Goal: Contribute content

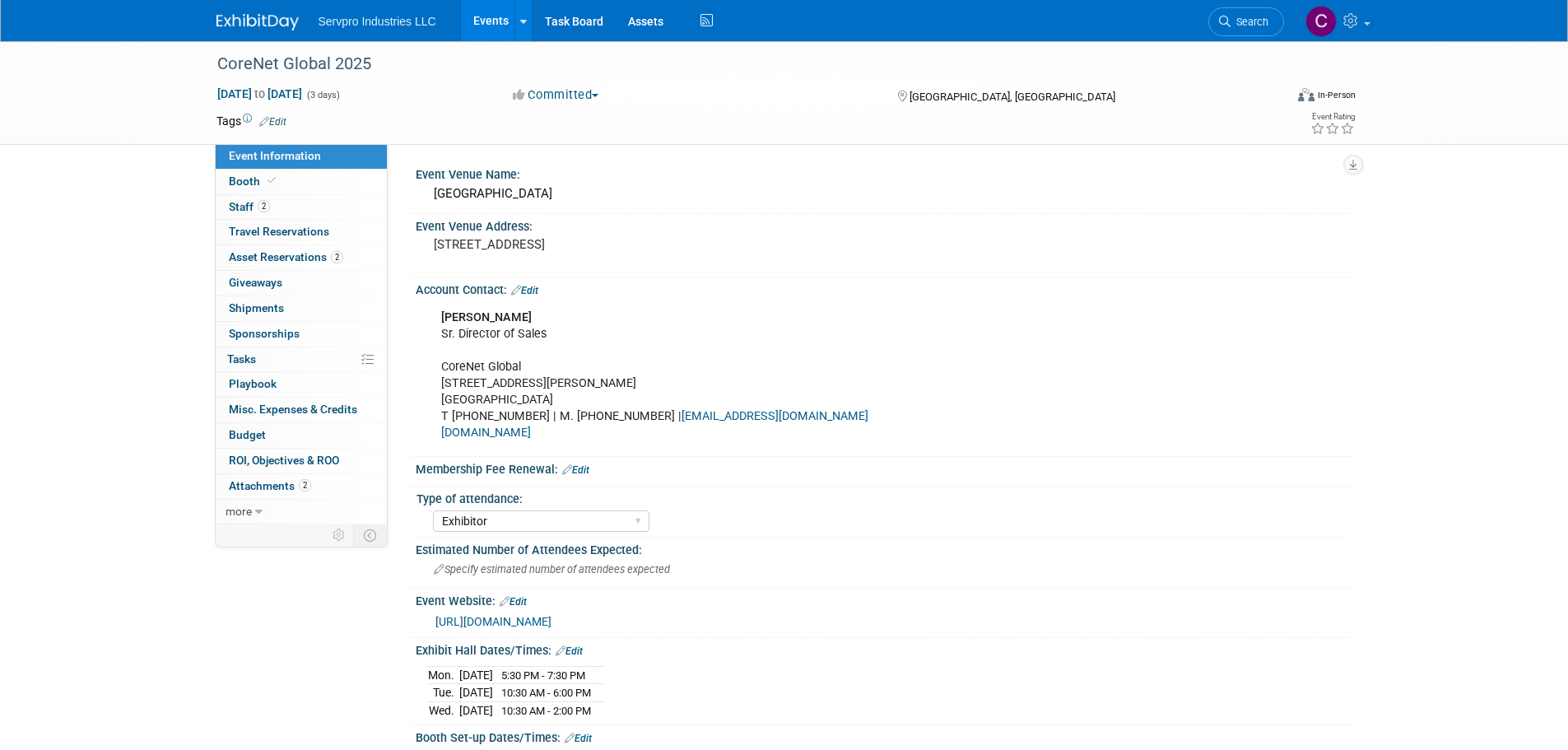
select select "Exhibitor"
click at [503, 13] on link "Events" at bounding box center [490, 20] width 60 height 41
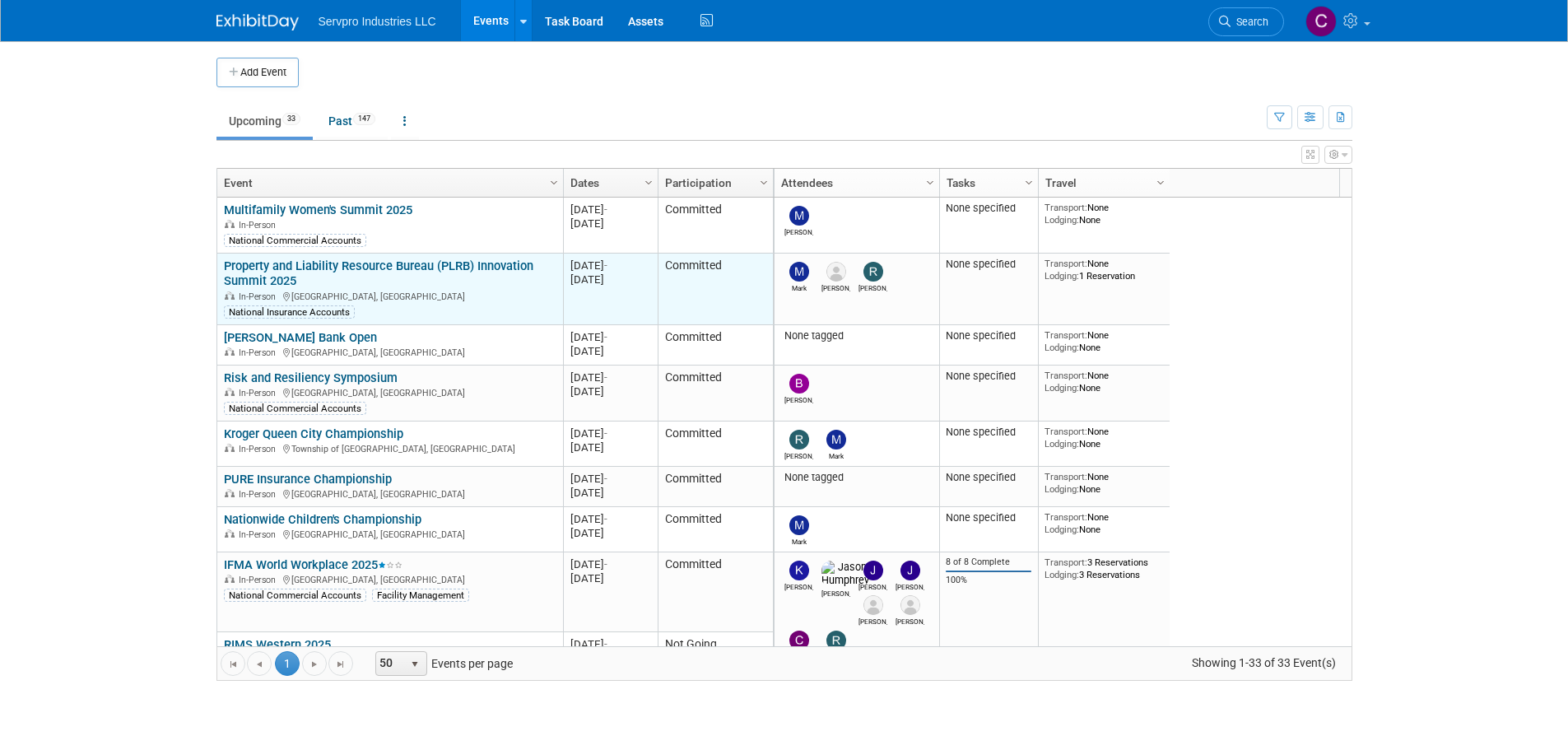
click at [292, 264] on link "Property and Liability Resource Bureau (PLRB) Innovation Summit 2025" at bounding box center [378, 273] width 310 height 31
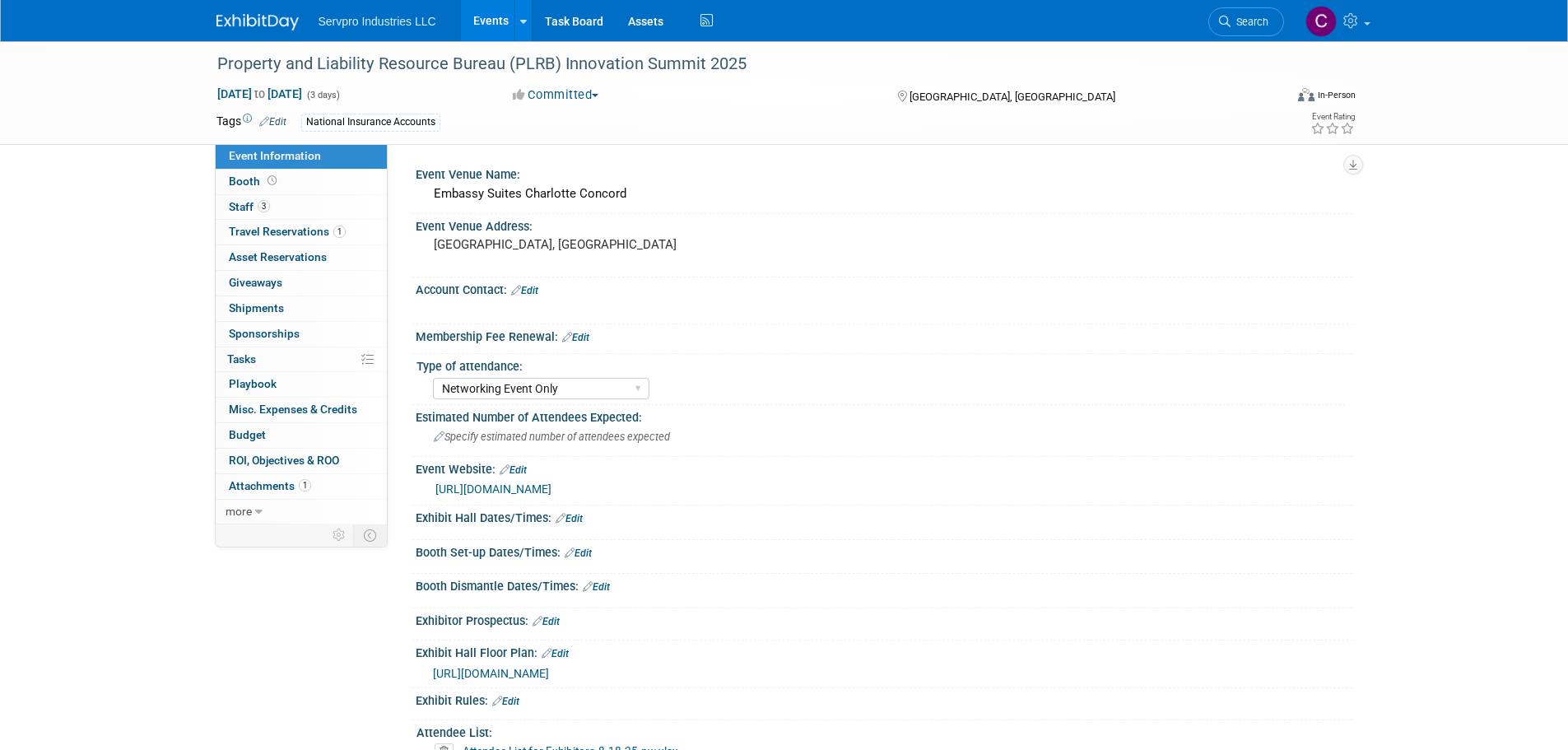
select select "Networking Event Only"
click at [261, 489] on span "Attachments 1" at bounding box center [269, 486] width 82 height 13
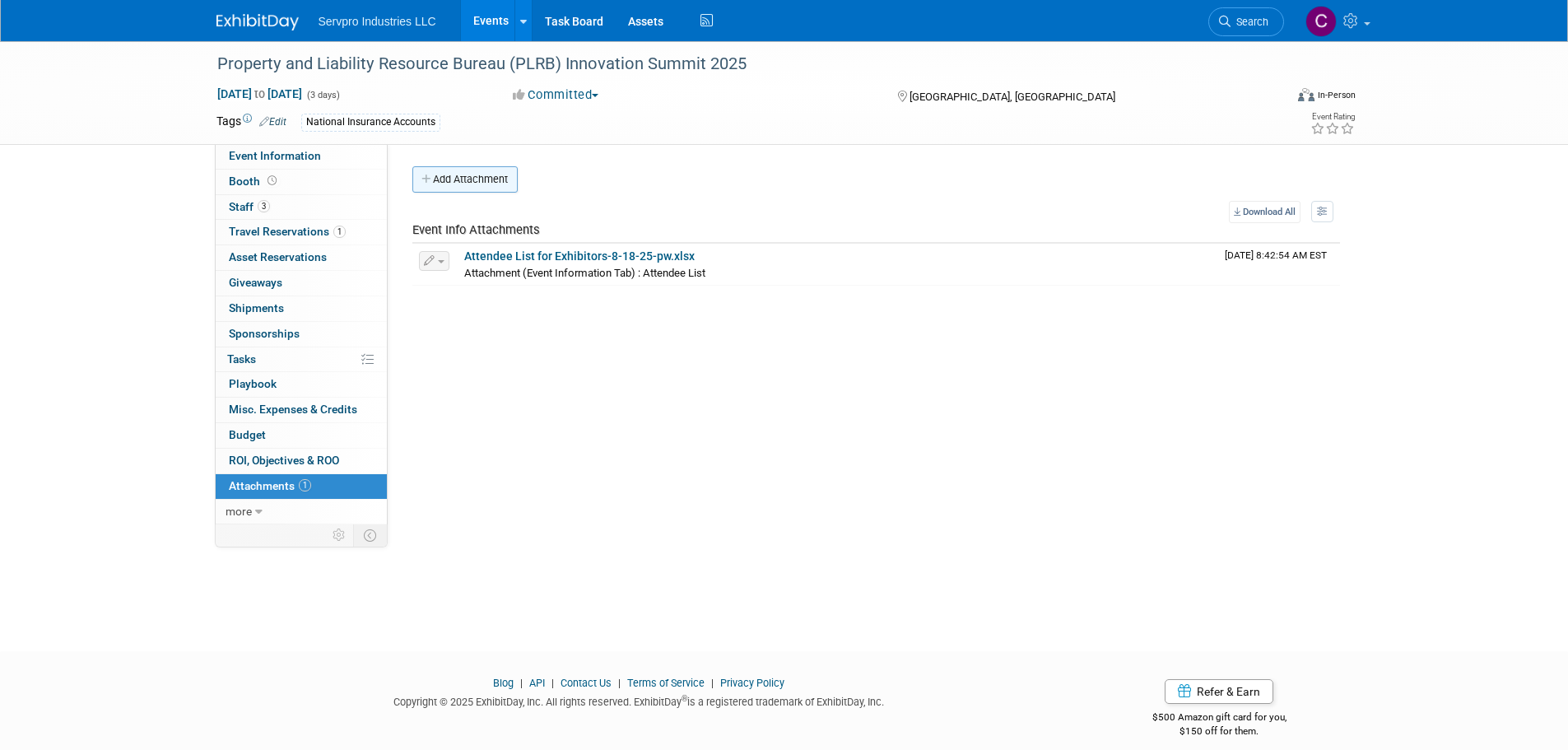
click at [480, 178] on button "Add Attachment" at bounding box center [465, 179] width 105 height 26
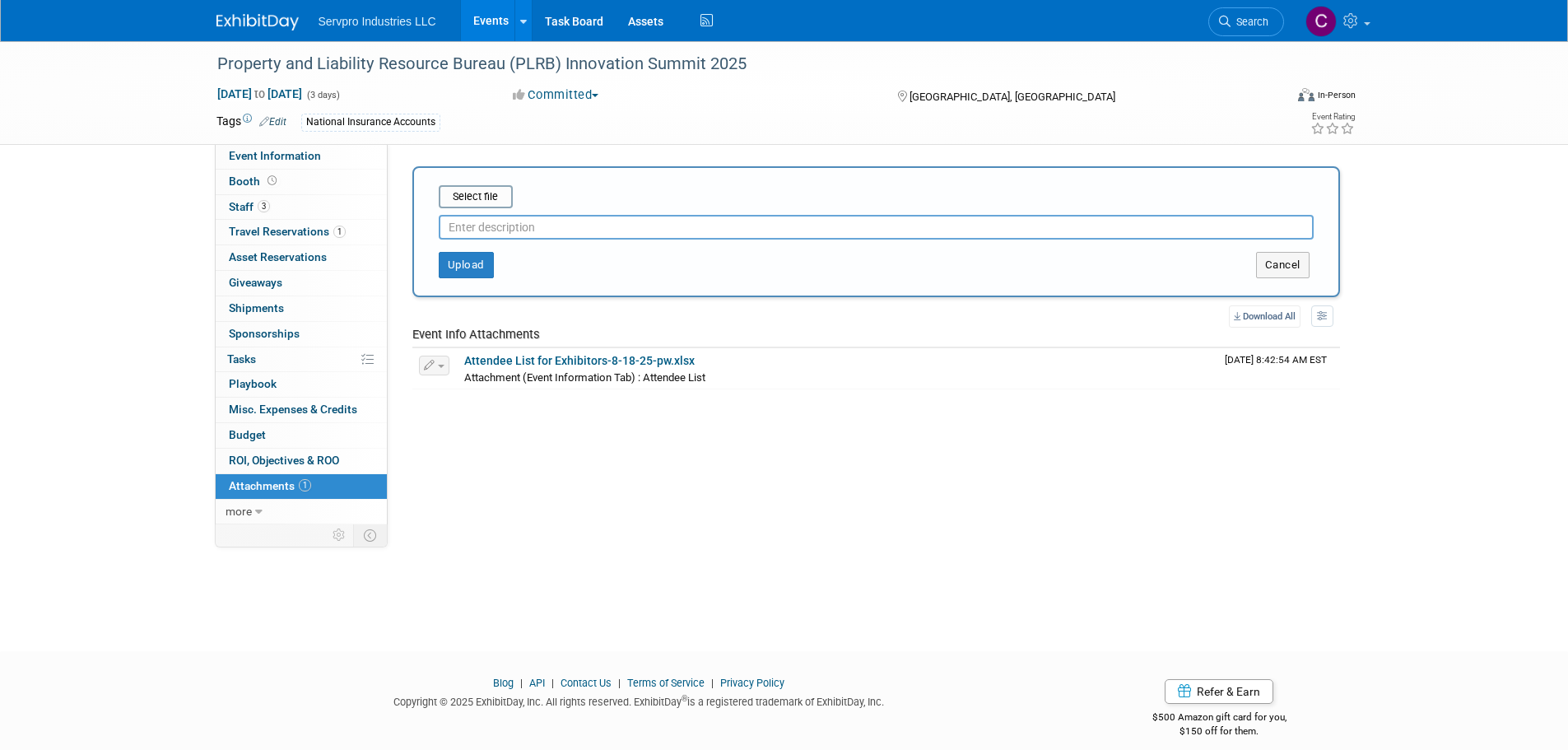
click at [481, 220] on input "text" at bounding box center [876, 227] width 875 height 25
click at [467, 266] on button "Upload" at bounding box center [466, 264] width 56 height 26
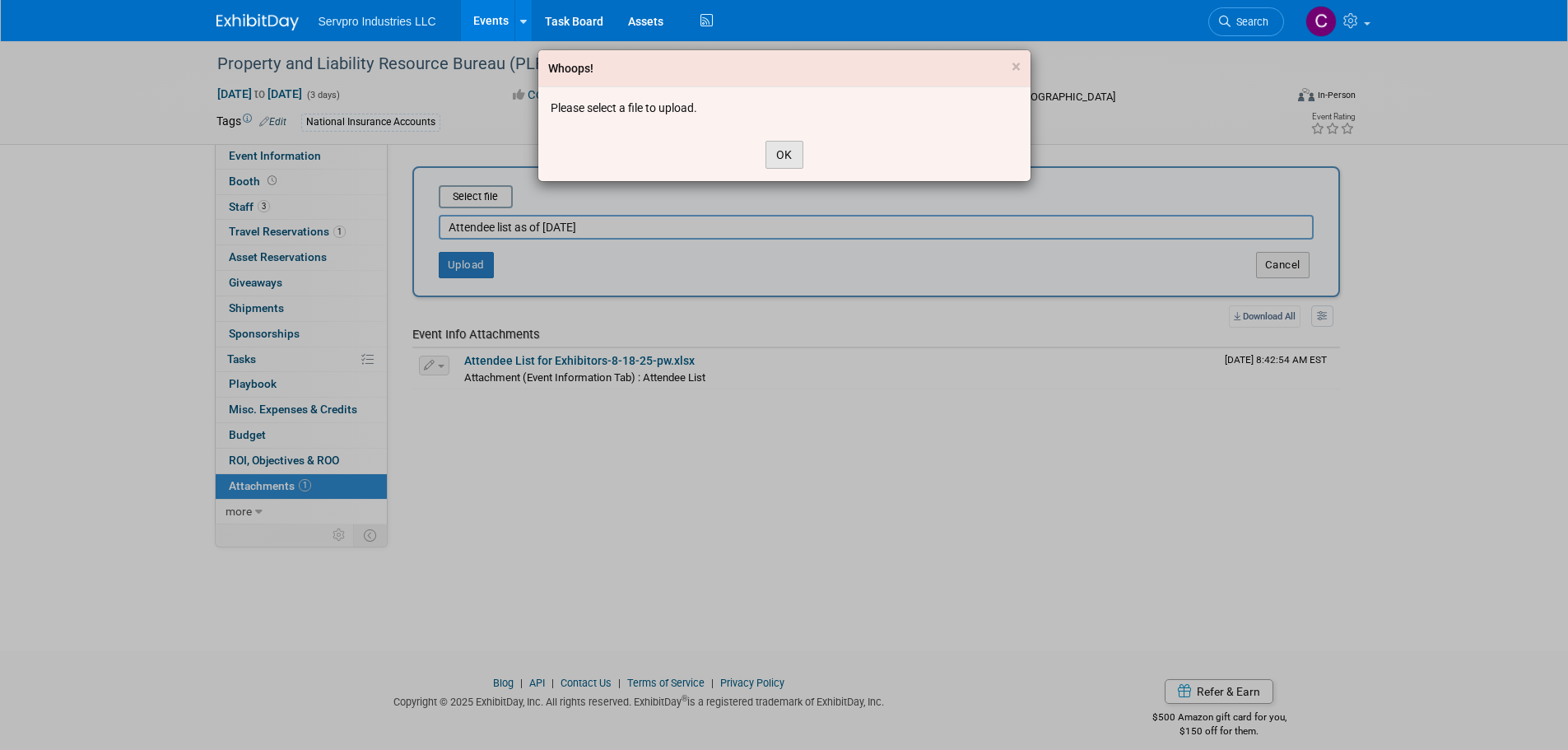
click at [776, 160] on button "OK" at bounding box center [784, 154] width 38 height 28
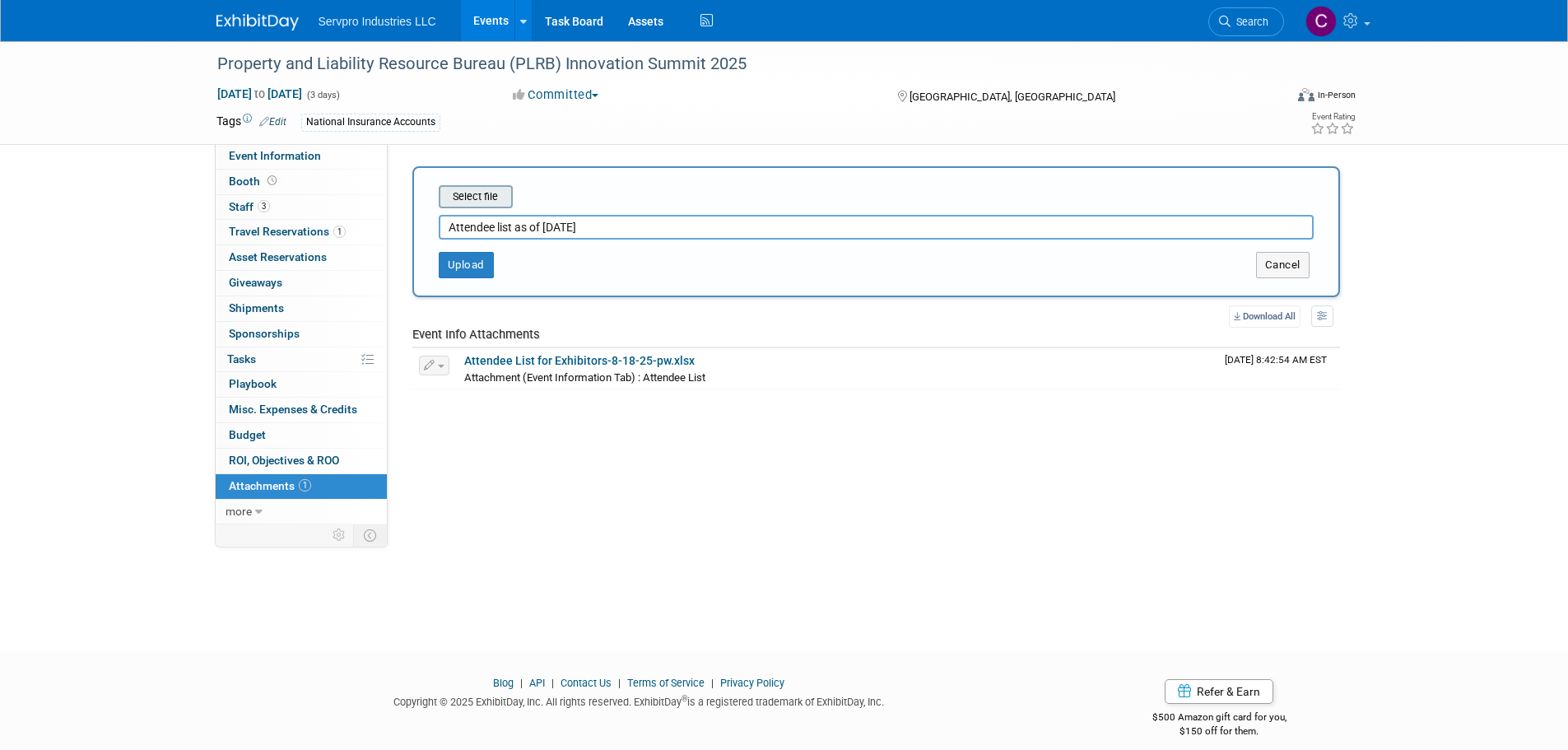
click at [497, 205] on input "file" at bounding box center [414, 196] width 196 height 19
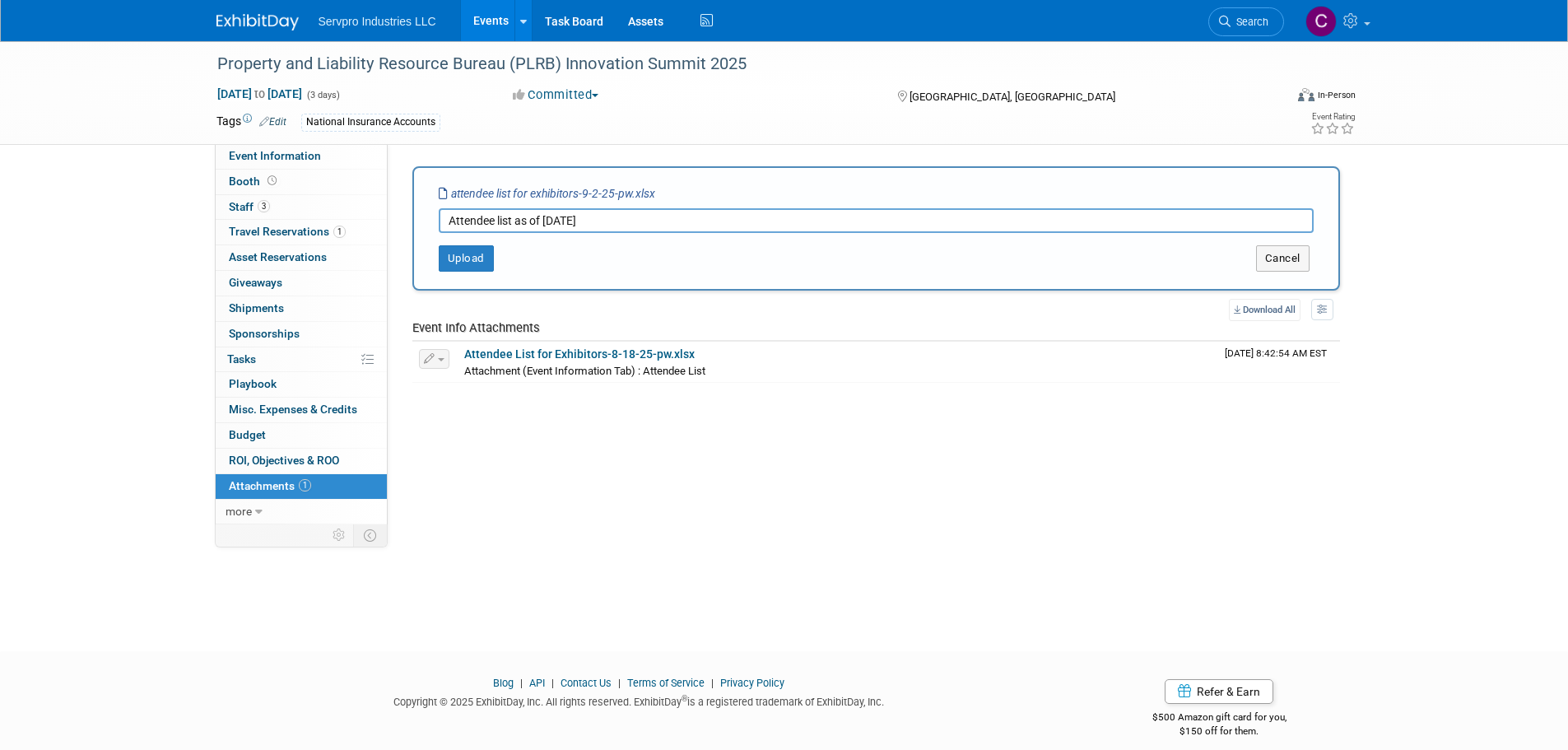
click at [659, 214] on input "Attendee list as of [DATE]" at bounding box center [876, 220] width 875 height 25
paste input "Summit2025NC"
type input "Attendee list as of [DATE] - Password [SECURITY_DATA]"
click at [478, 254] on button "Upload" at bounding box center [466, 258] width 56 height 26
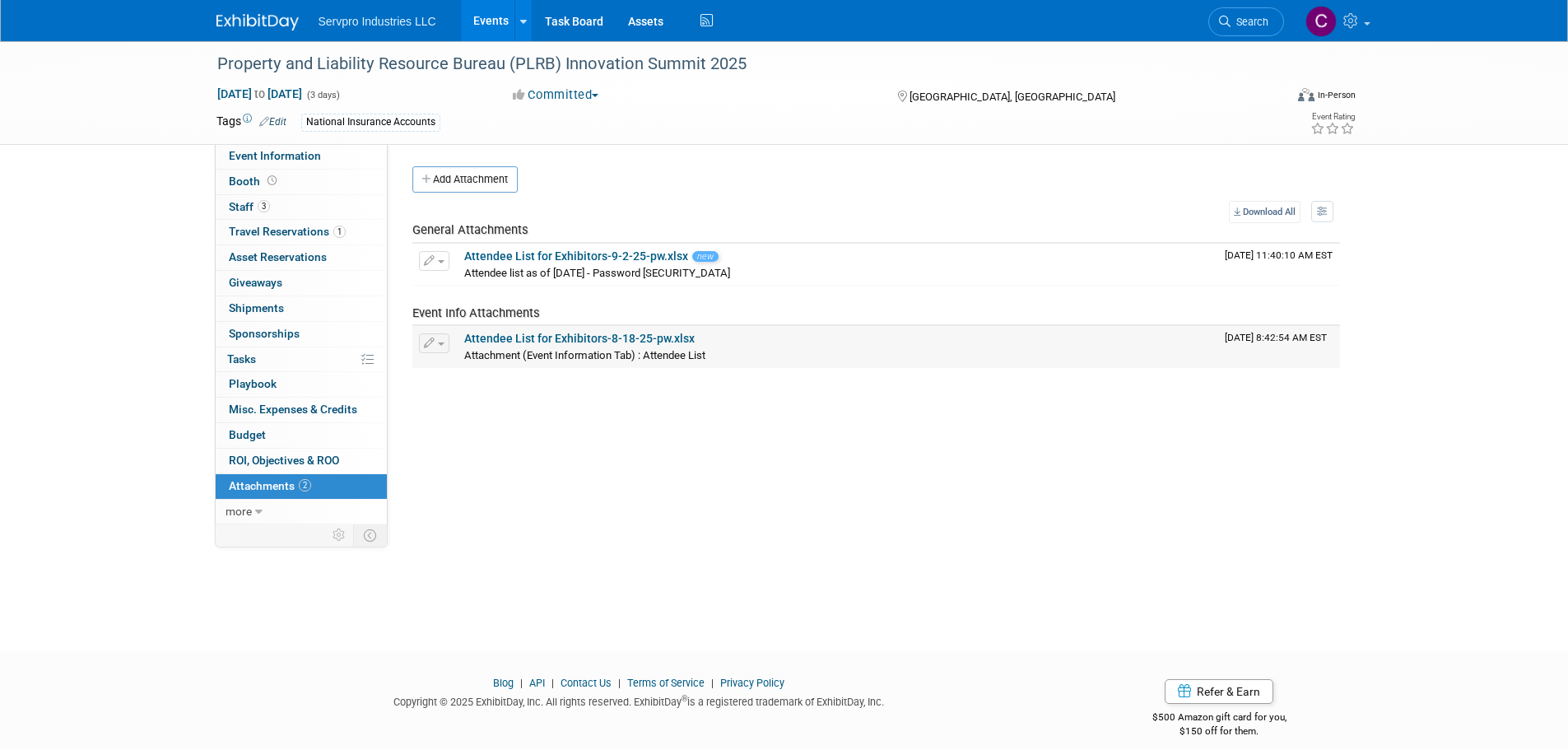
click at [441, 342] on span "button" at bounding box center [440, 344] width 6 height 4
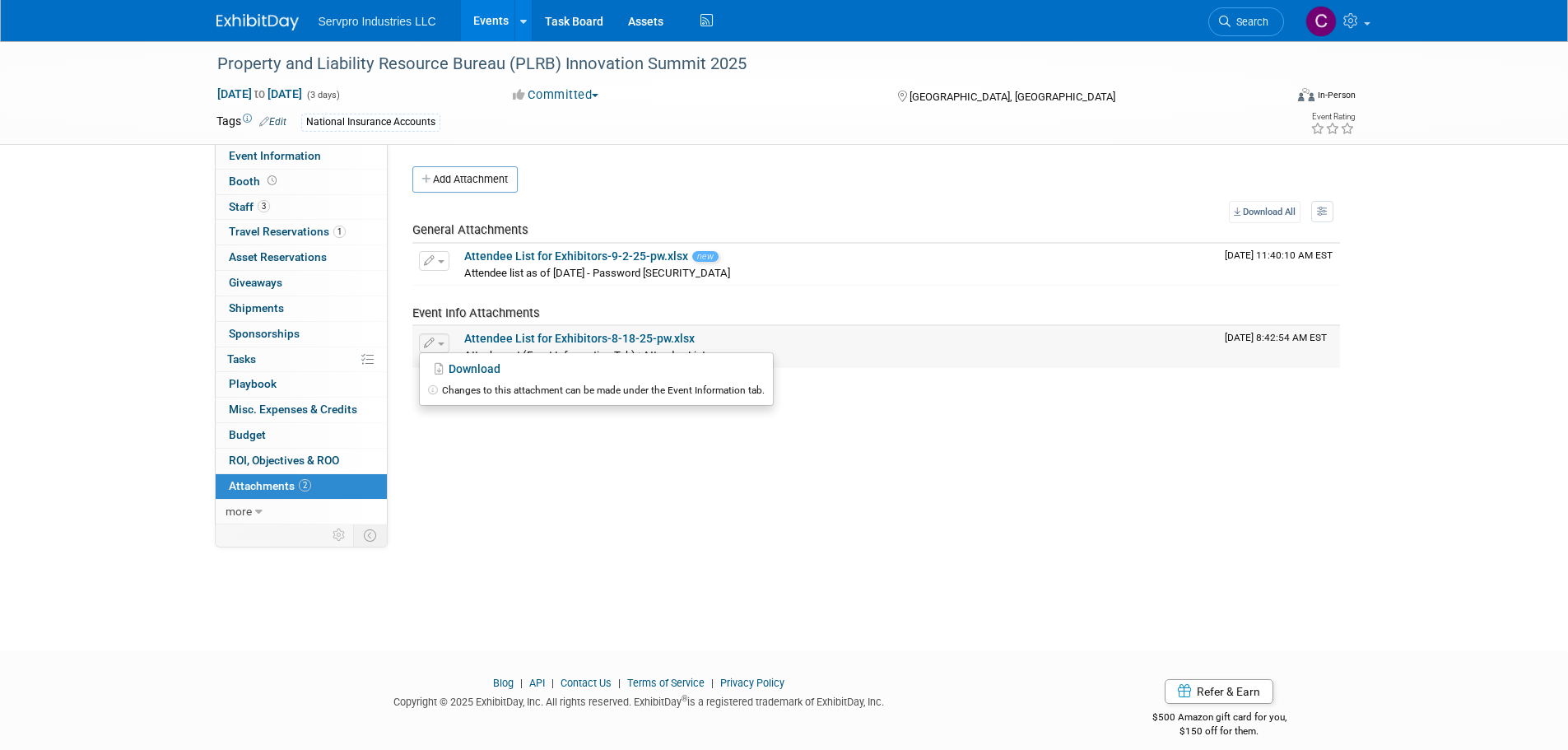
click at [436, 342] on button "button" at bounding box center [434, 342] width 31 height 19
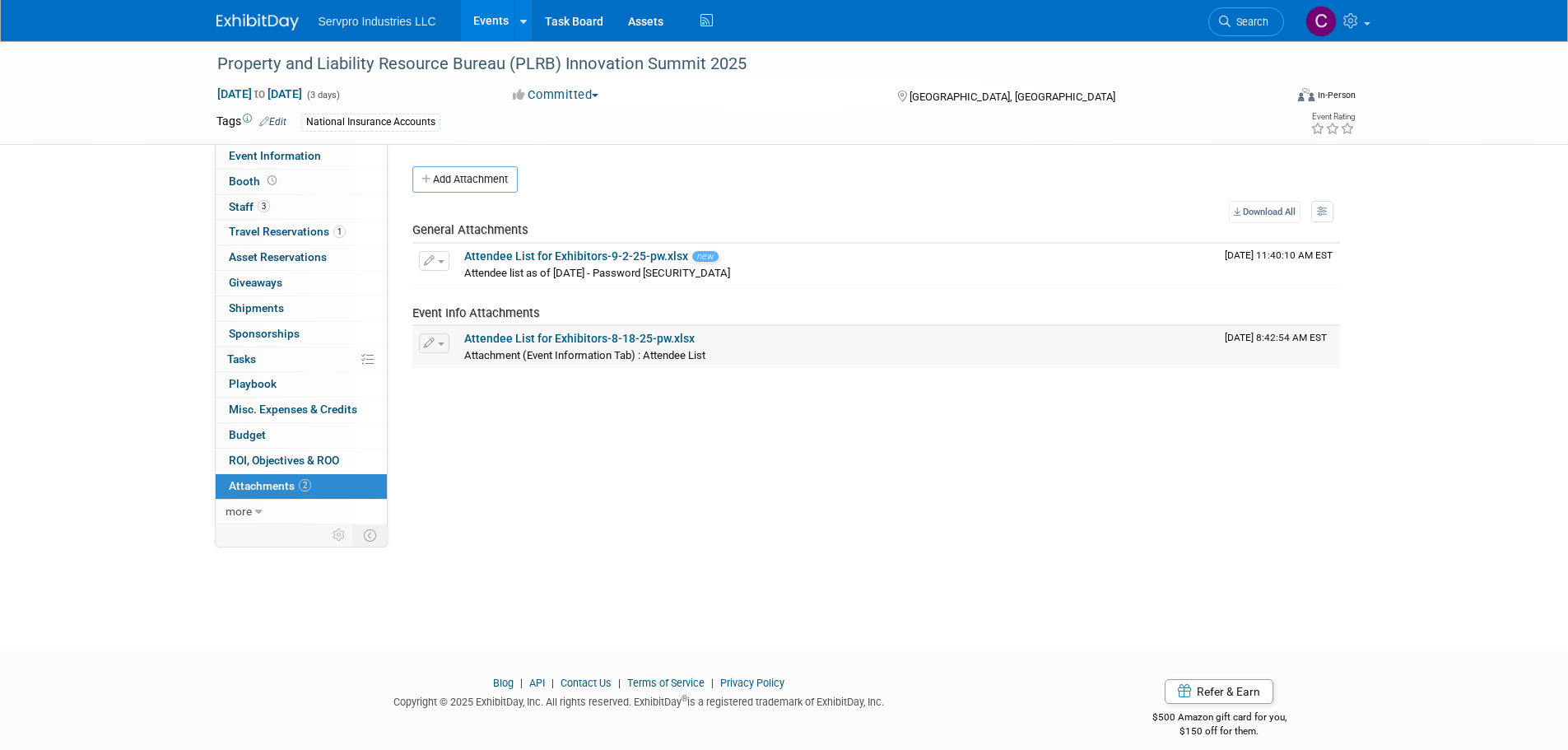
click at [436, 342] on button "button" at bounding box center [434, 342] width 31 height 19
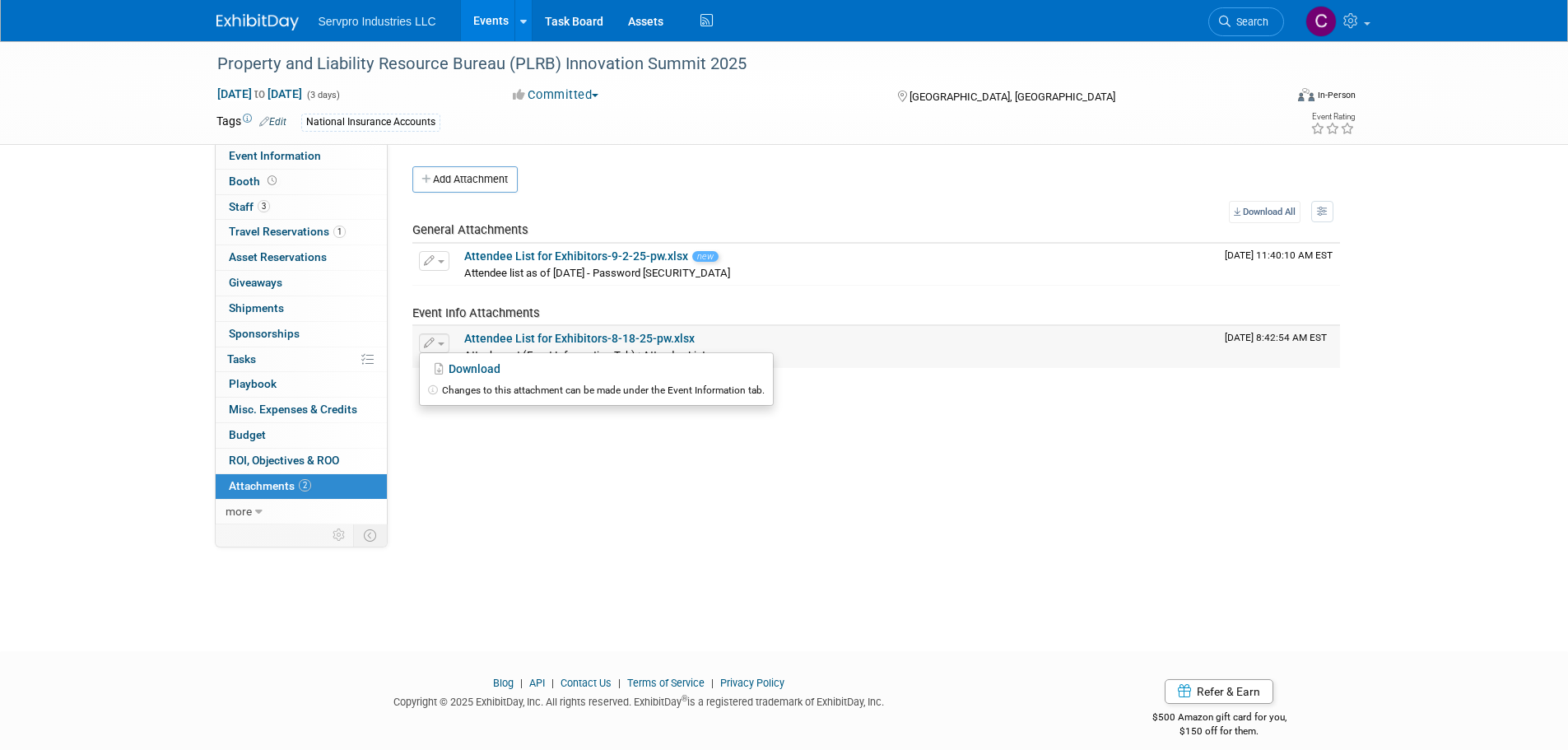
click at [436, 342] on button "button" at bounding box center [434, 342] width 31 height 19
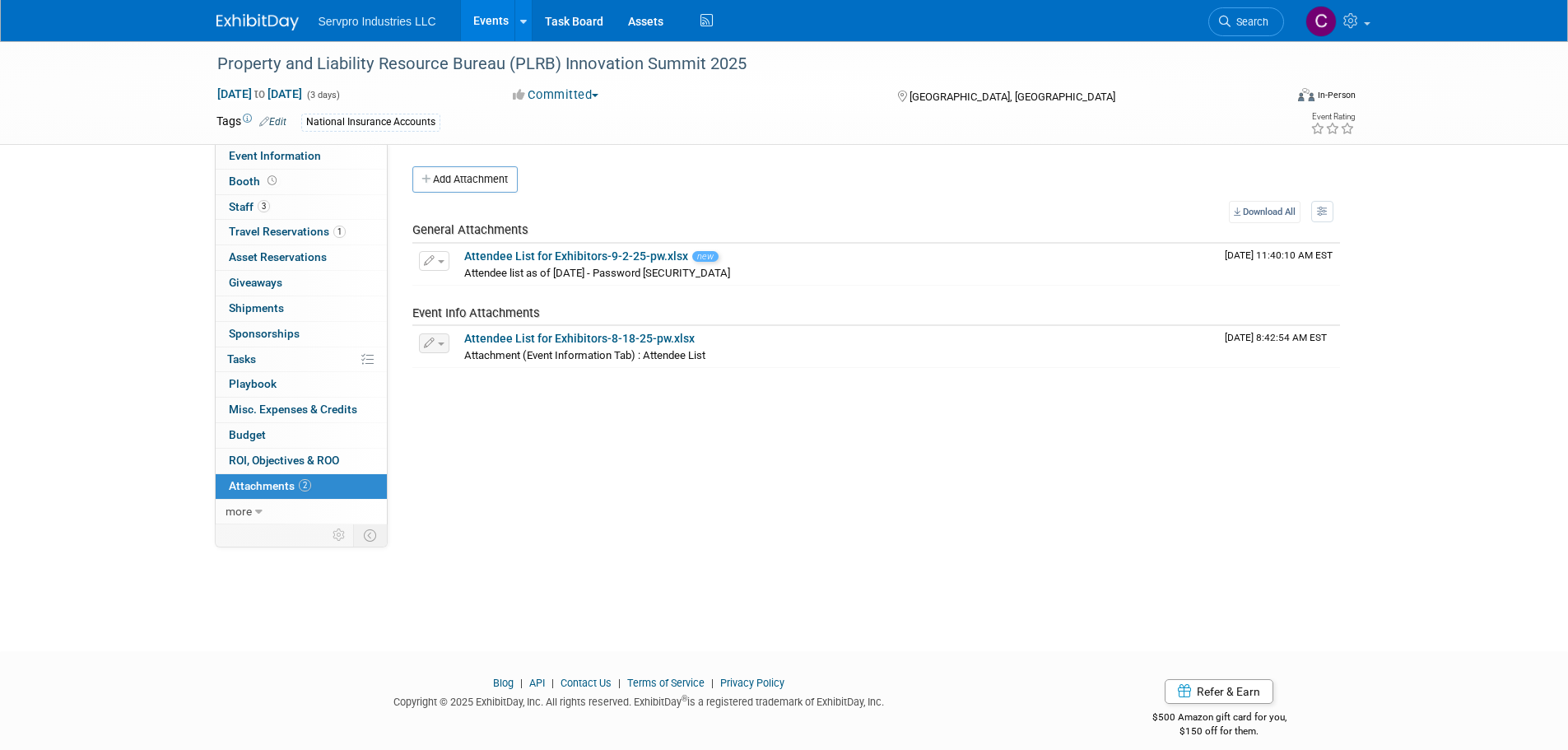
click at [440, 386] on div "Event Venue Name: Embassy Suites [GEOGRAPHIC_DATA] Event Venue Address: [GEOGRA…" at bounding box center [870, 334] width 965 height 380
click at [474, 340] on link "Attendee List for Exhibitors-8-18-25-pw.xlsx" at bounding box center [579, 338] width 230 height 13
click at [441, 344] on span "button" at bounding box center [440, 344] width 6 height 4
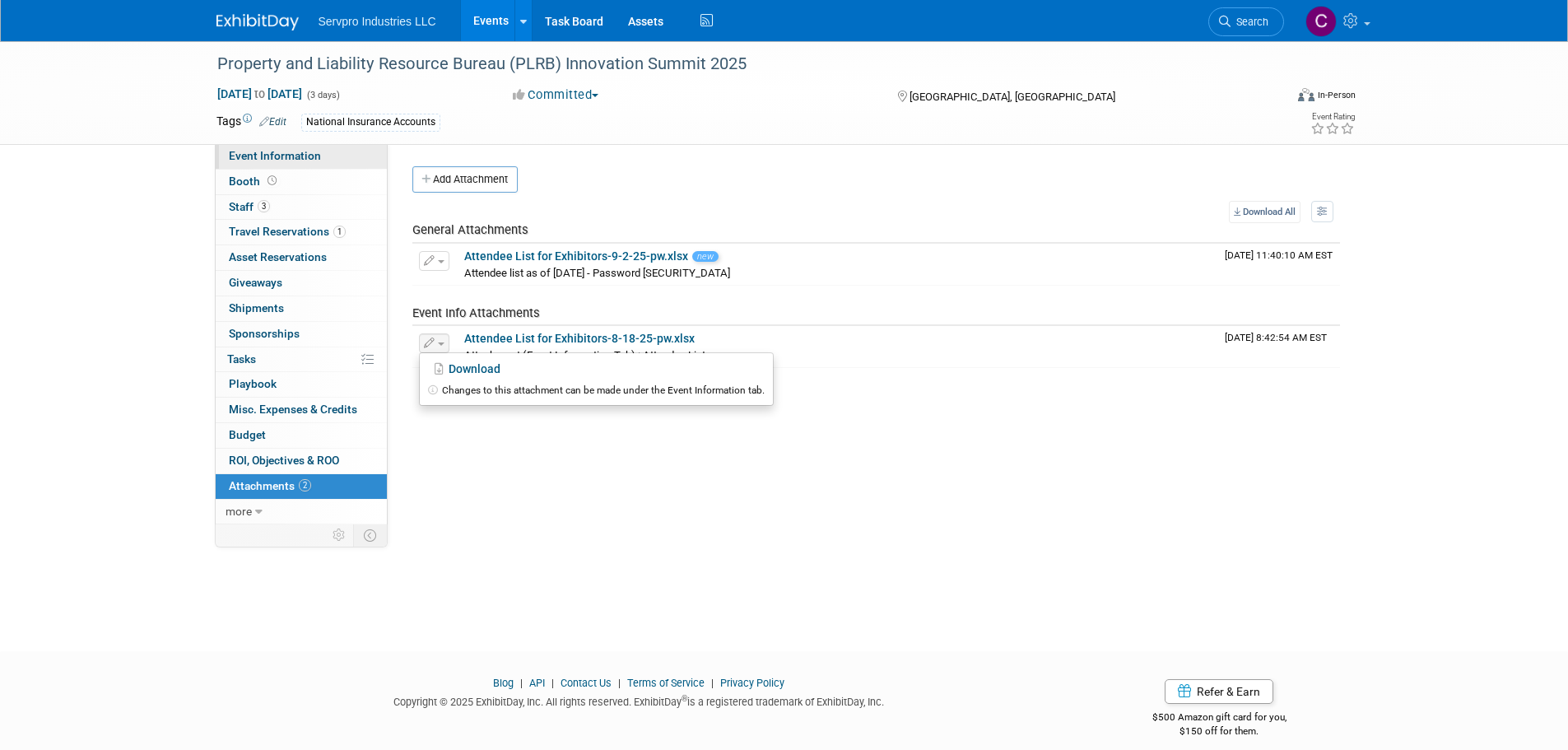
click at [279, 155] on span "Event Information" at bounding box center [275, 155] width 93 height 13
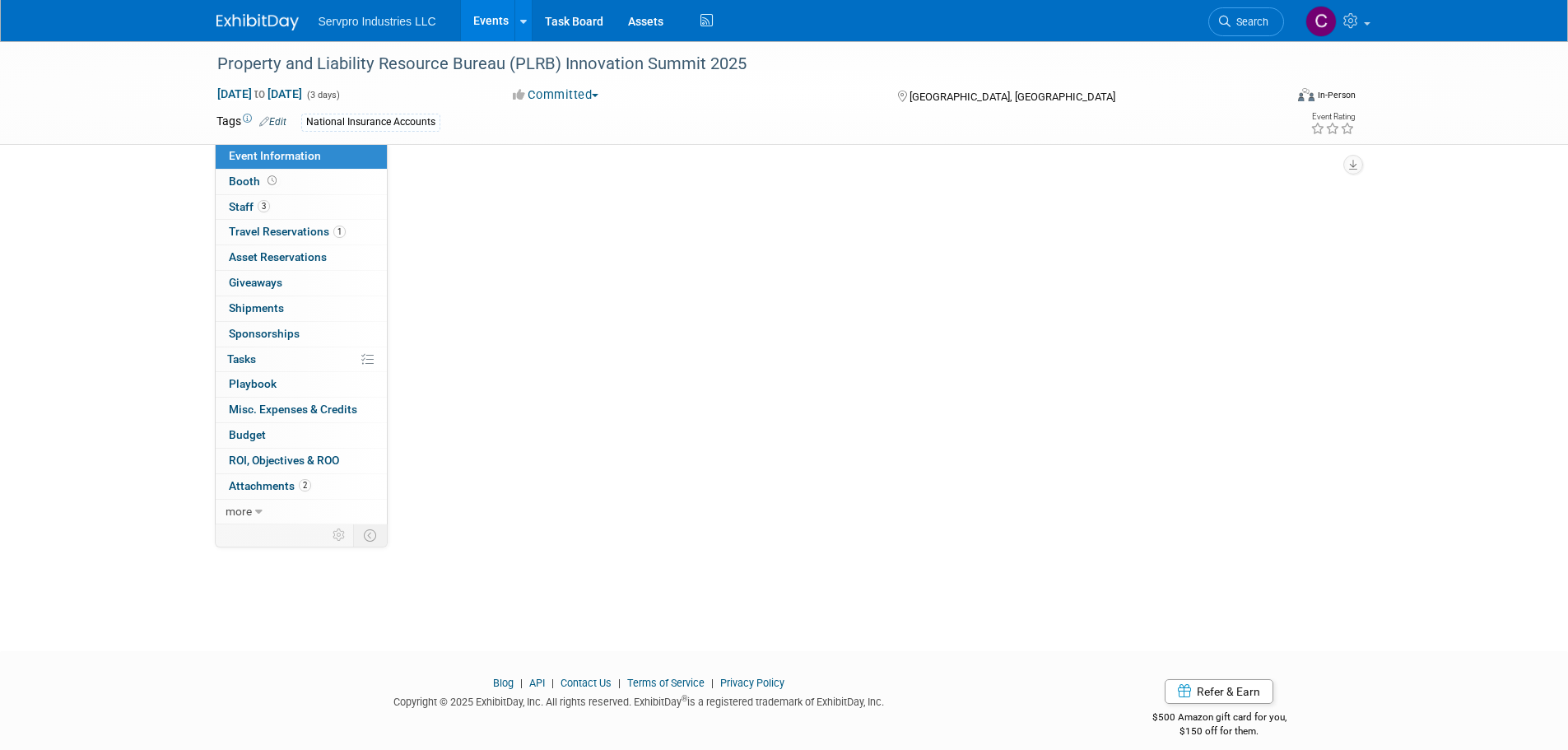
select select "Networking Event Only"
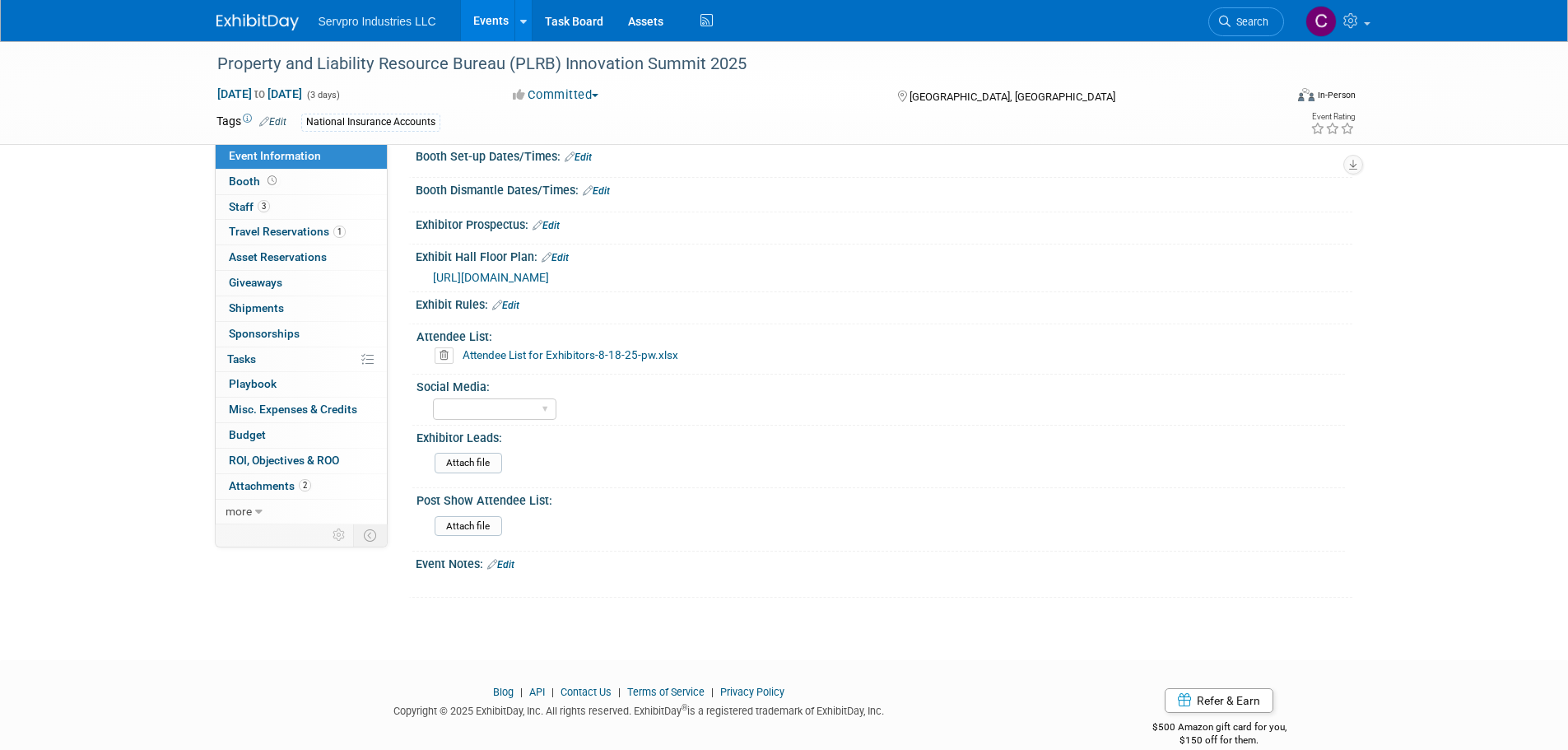
scroll to position [412, 0]
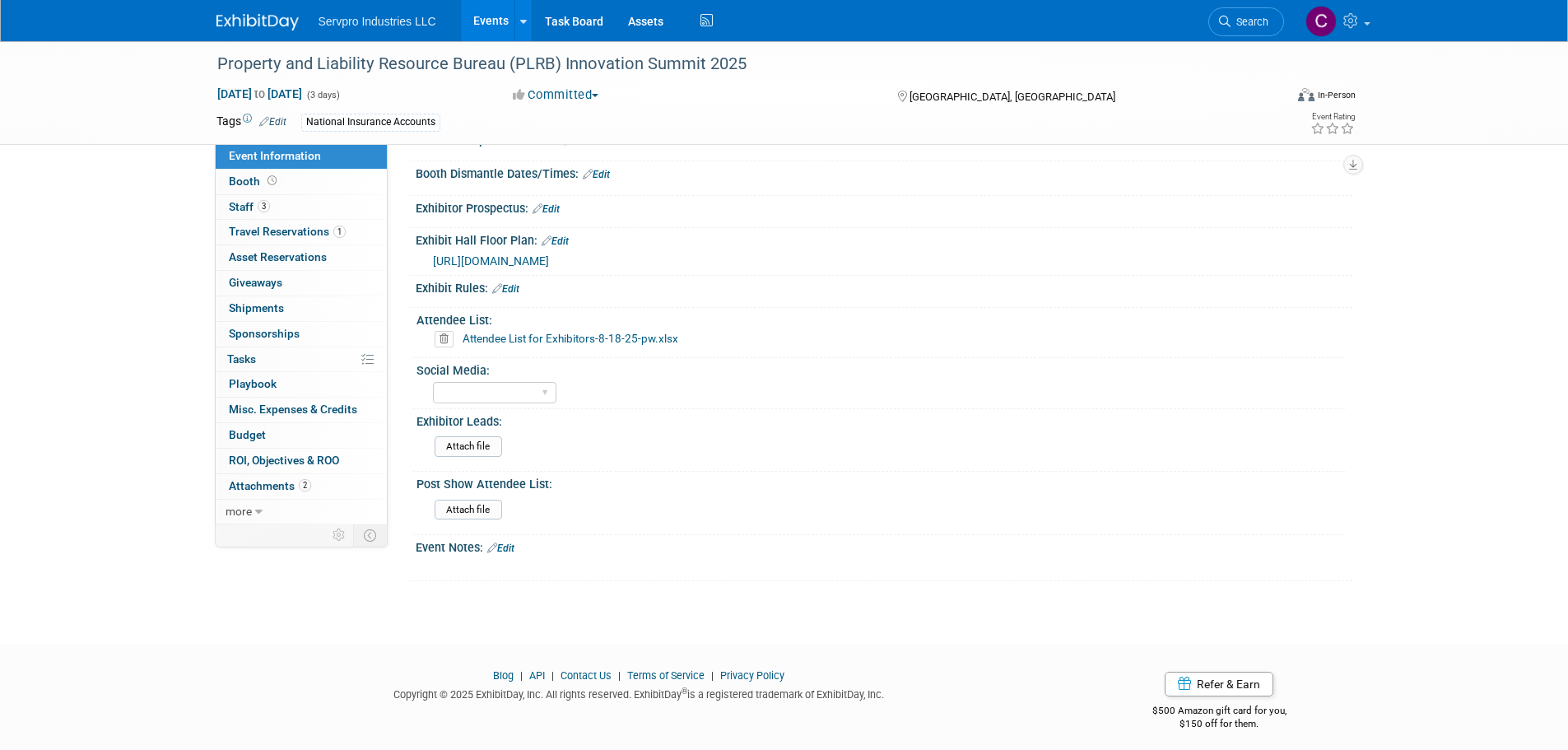
click at [445, 338] on icon at bounding box center [444, 339] width 19 height 17
click at [425, 399] on link "Yes" at bounding box center [428, 401] width 48 height 26
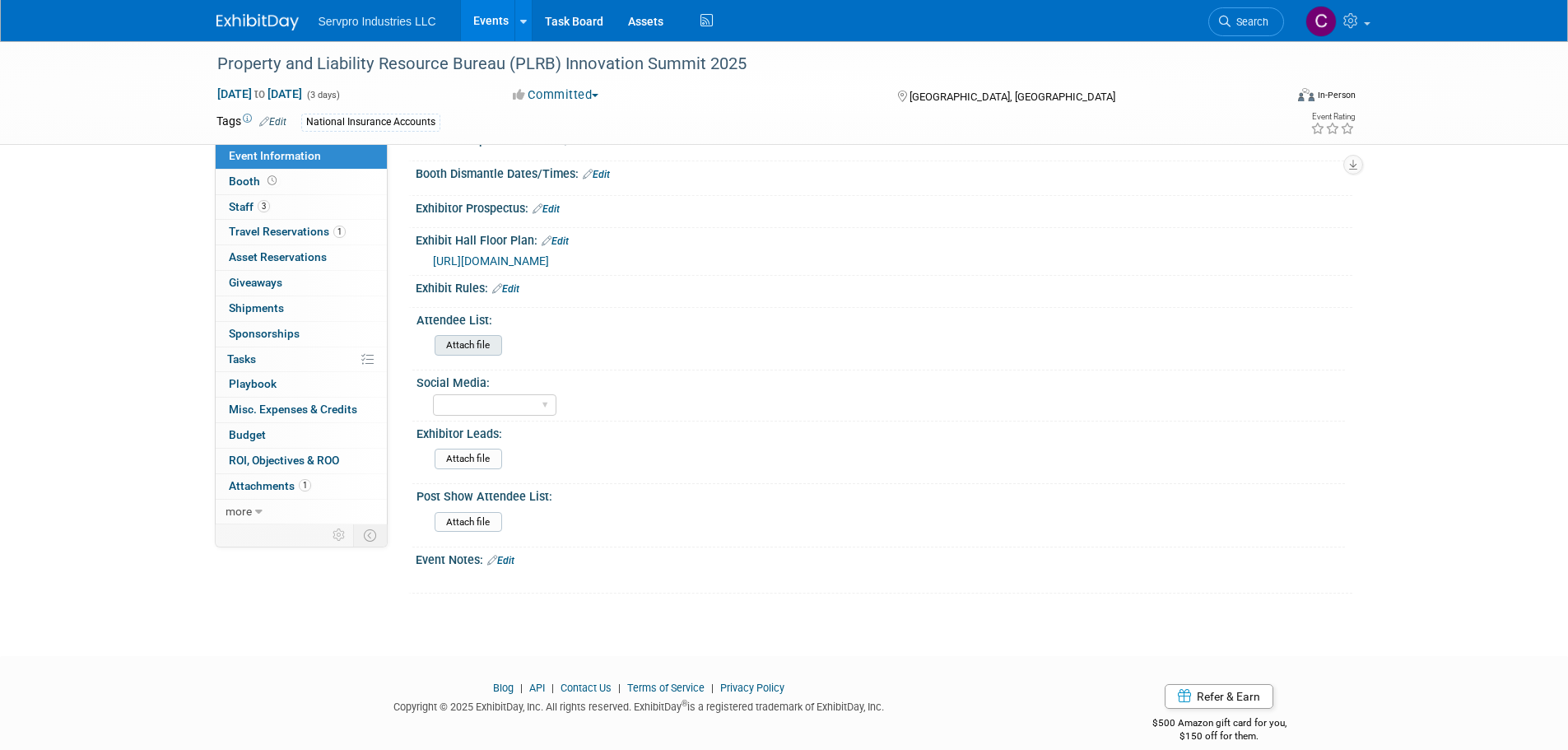
click at [452, 344] on input "file" at bounding box center [389, 345] width 224 height 18
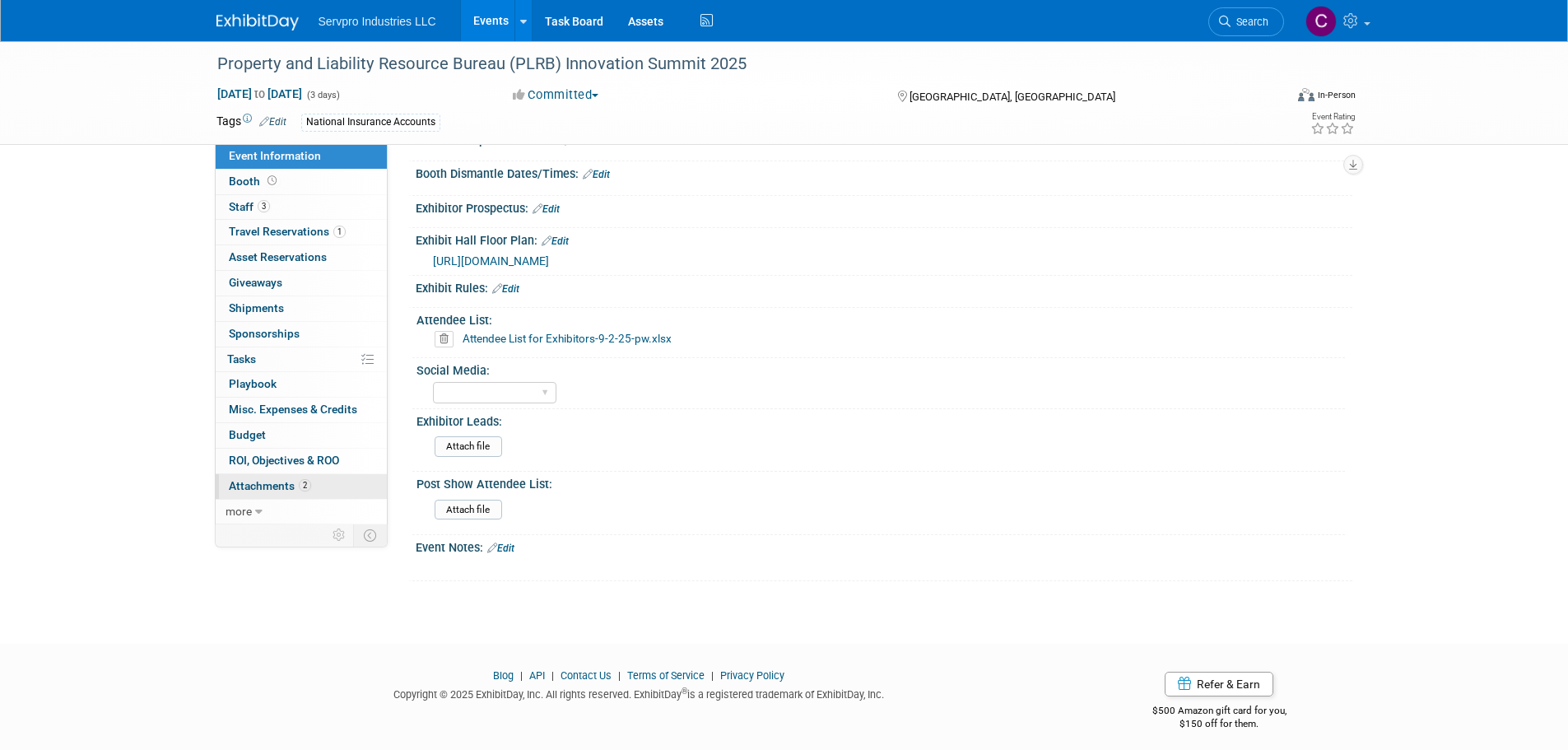
click at [243, 484] on span "Attachments 2" at bounding box center [269, 486] width 82 height 13
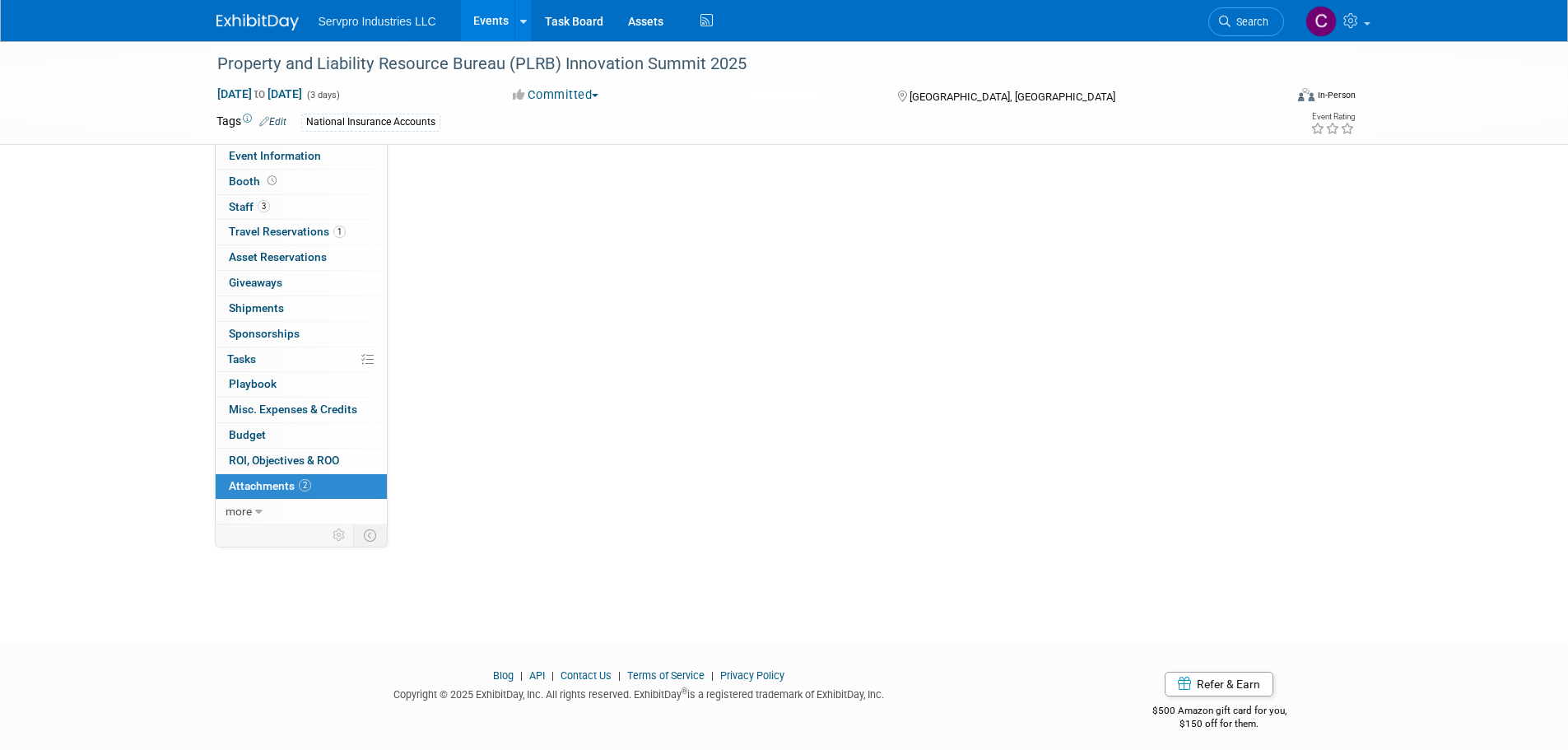
scroll to position [0, 0]
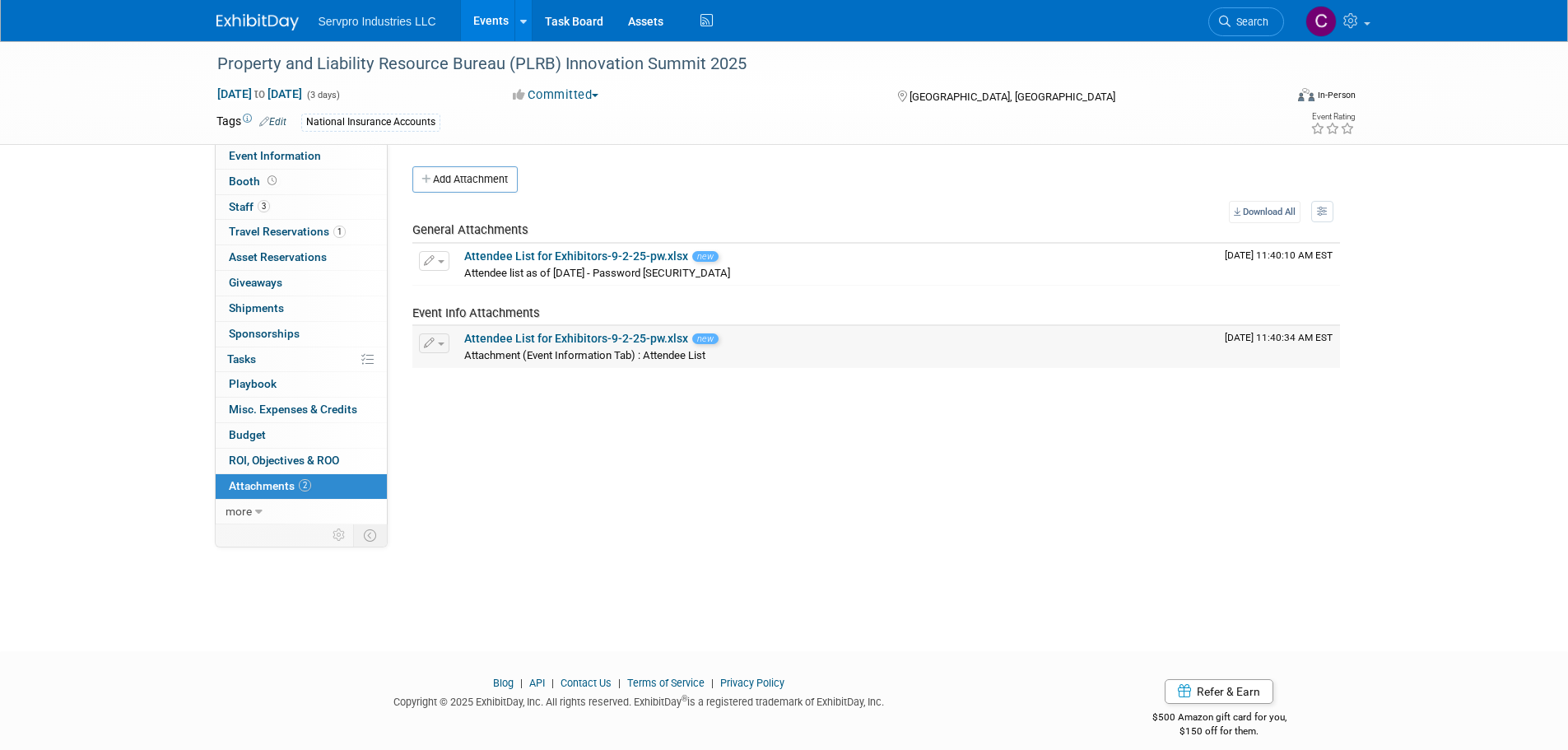
click at [438, 347] on button "button" at bounding box center [434, 342] width 31 height 19
